Goal: Information Seeking & Learning: Understand process/instructions

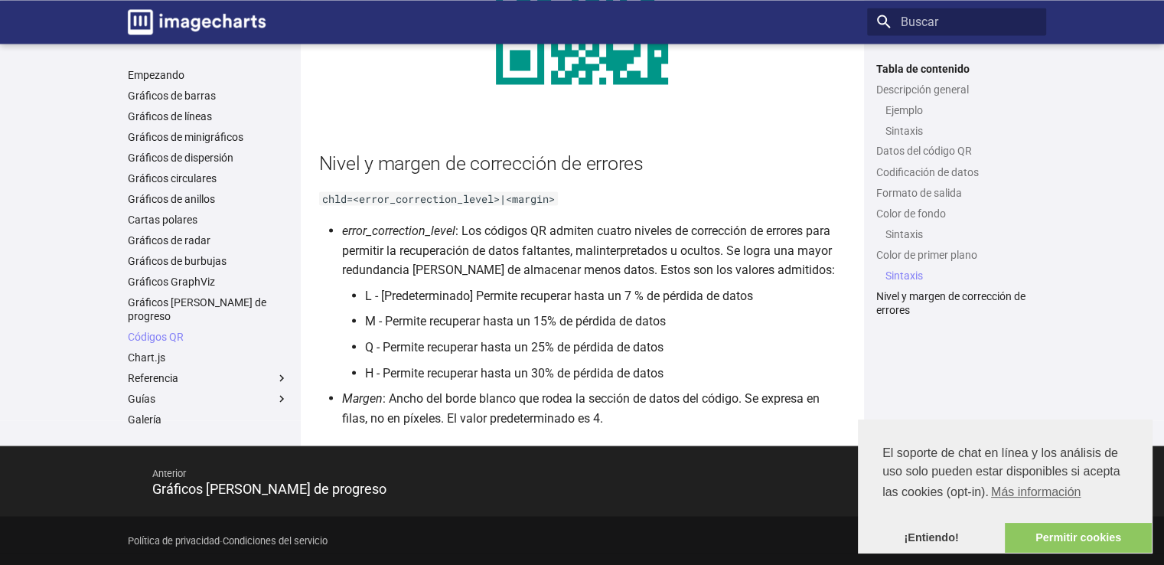
scroll to position [2761, 0]
click at [940, 533] on font "¡Entiendo!" at bounding box center [931, 537] width 54 height 12
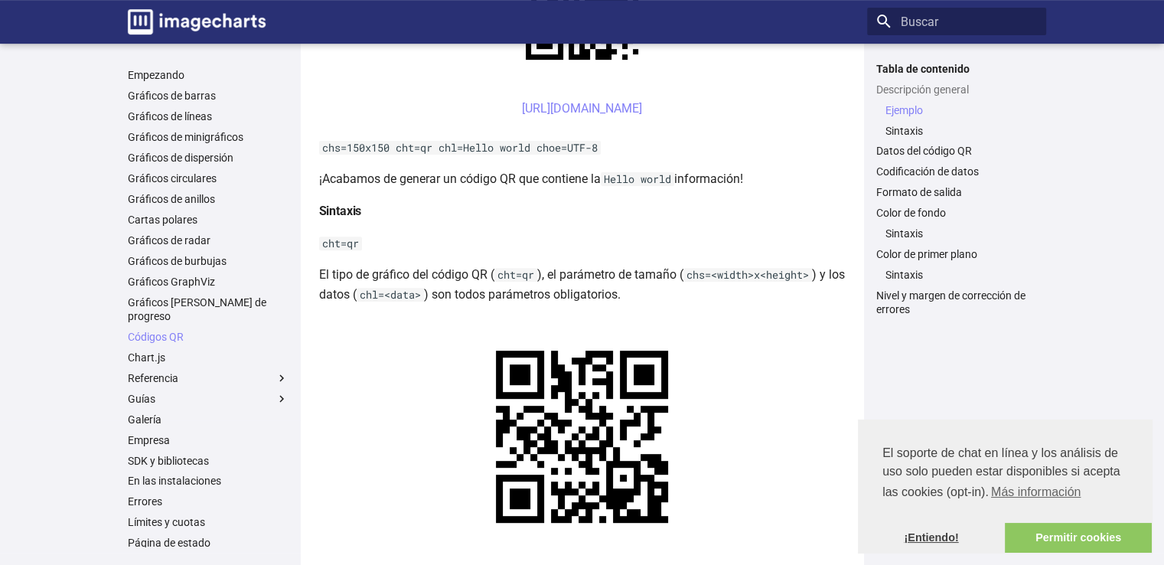
scroll to position [389, 0]
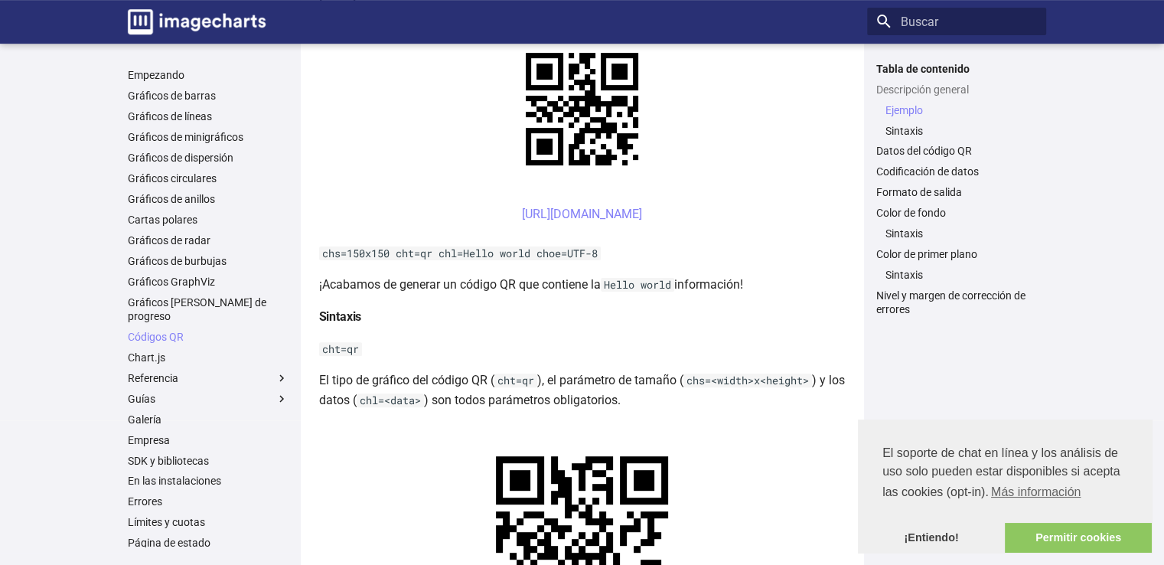
drag, startPoint x: 840, startPoint y: 209, endPoint x: 336, endPoint y: 209, distance: 504.4
click at [336, 209] on center "https://image-charts.com/chart?chs=150x150&cht=qr&chl=Hola%20mundo&choe=UTF-8 ​" at bounding box center [582, 223] width 527 height 39
copy font "https://image-charts.com/chart?chs=150x150&cht=qr&chl=Hola%20mundo&choe=UTF-8"
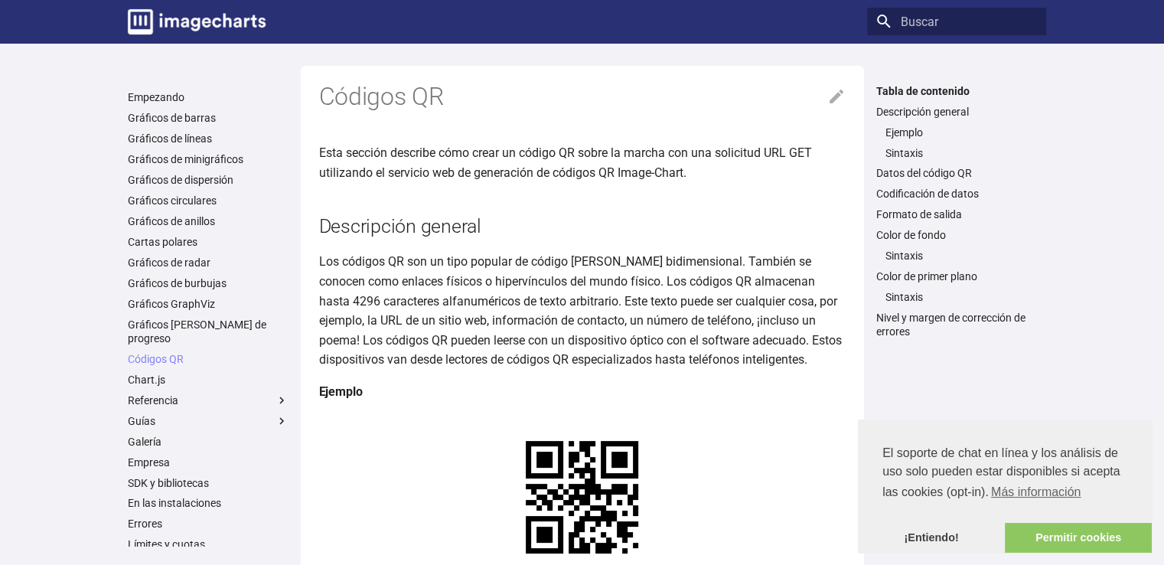
scroll to position [0, 0]
click at [831, 102] on icon at bounding box center [837, 97] width 14 height 14
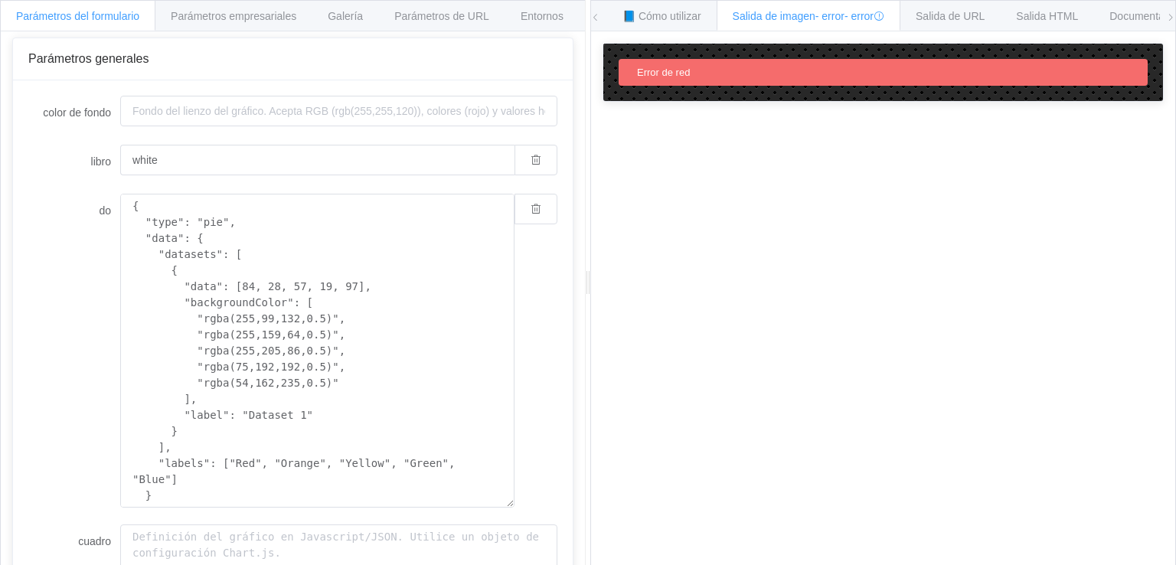
scroll to position [113, 0]
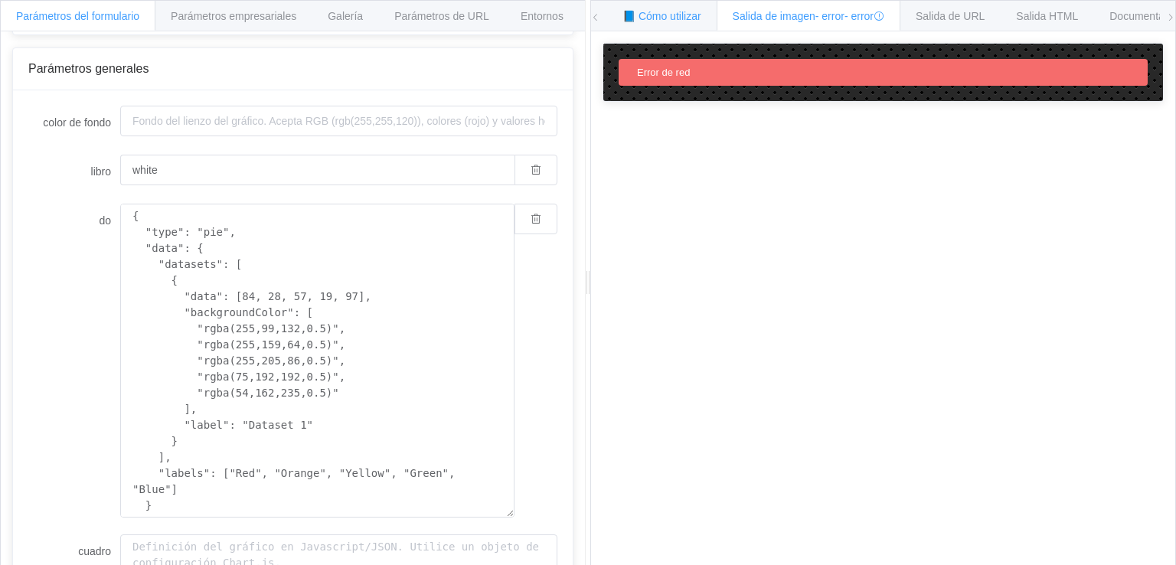
click at [679, 17] on font "📘 Cómo utilizar" at bounding box center [661, 16] width 79 height 12
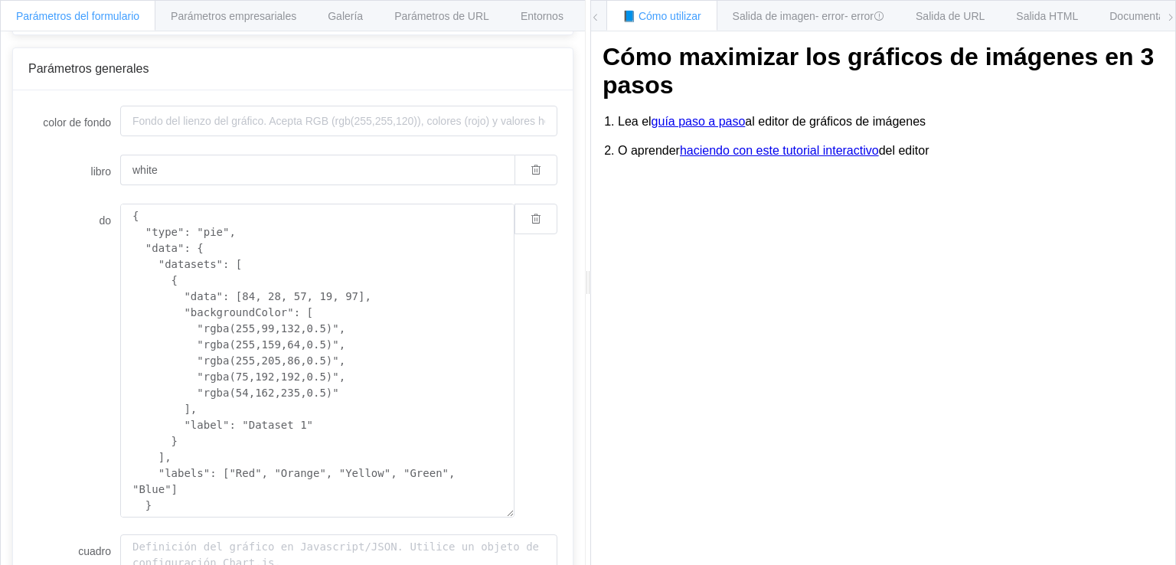
click at [709, 122] on font "guía paso a paso" at bounding box center [698, 121] width 94 height 13
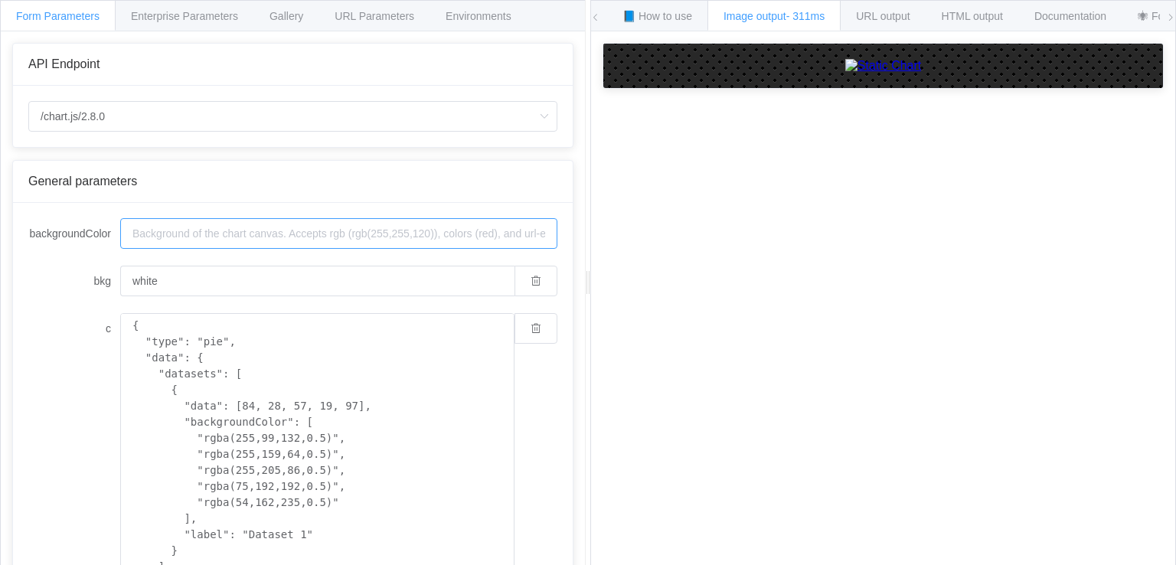
click at [422, 239] on input "backgroundColor" at bounding box center [338, 233] width 437 height 31
click at [886, 11] on span "URL output" at bounding box center [883, 16] width 54 height 12
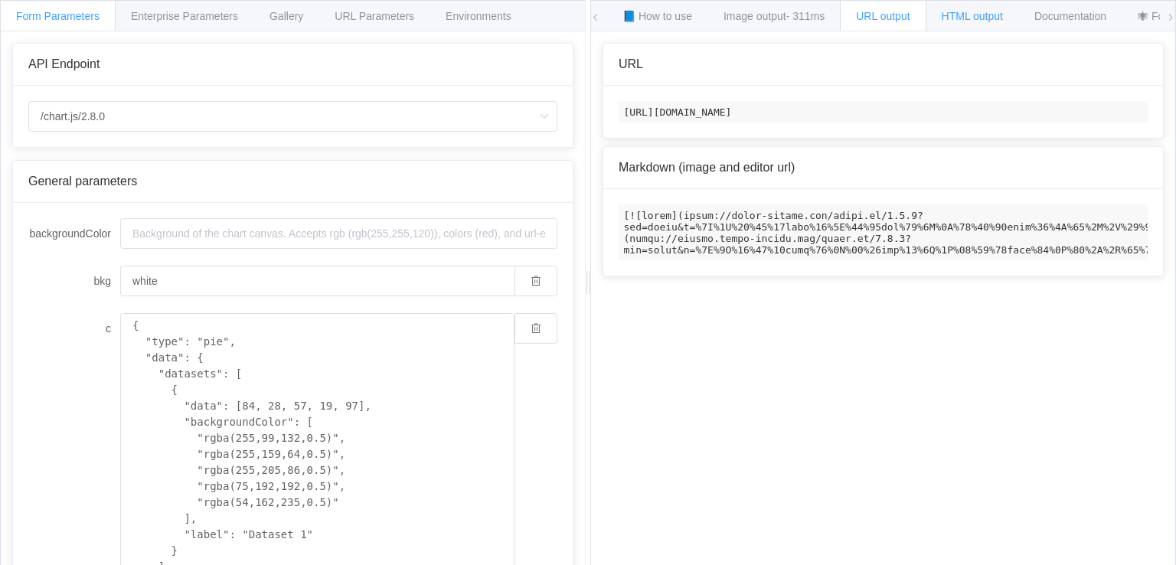
click at [949, 13] on span "HTML output" at bounding box center [971, 16] width 61 height 12
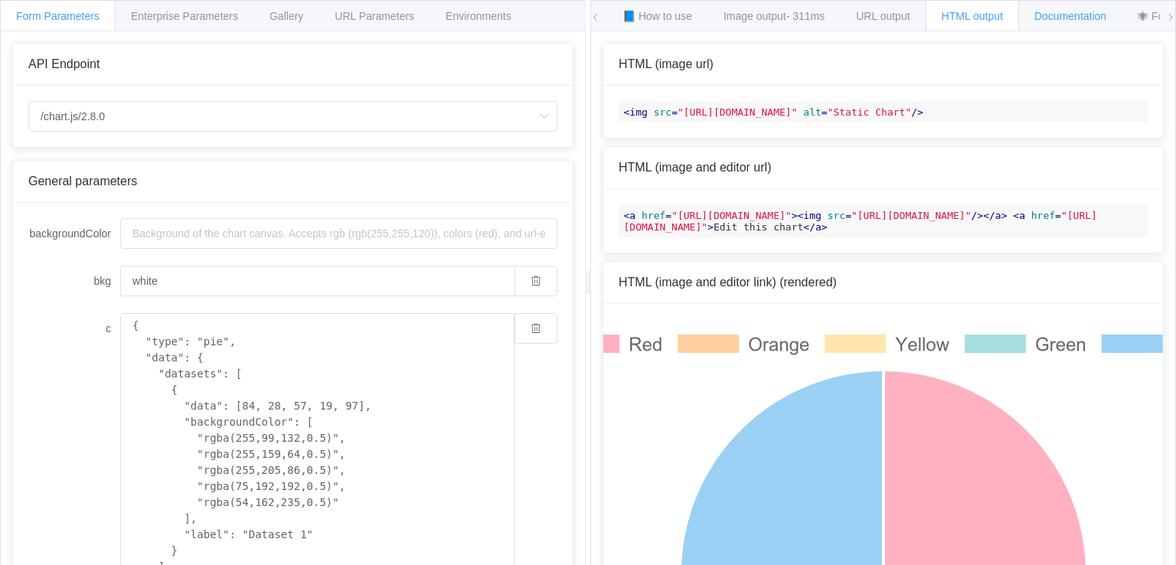
click at [1045, 13] on span "Documentation" at bounding box center [1070, 16] width 72 height 12
